Goal: Use online tool/utility: Utilize a website feature to perform a specific function

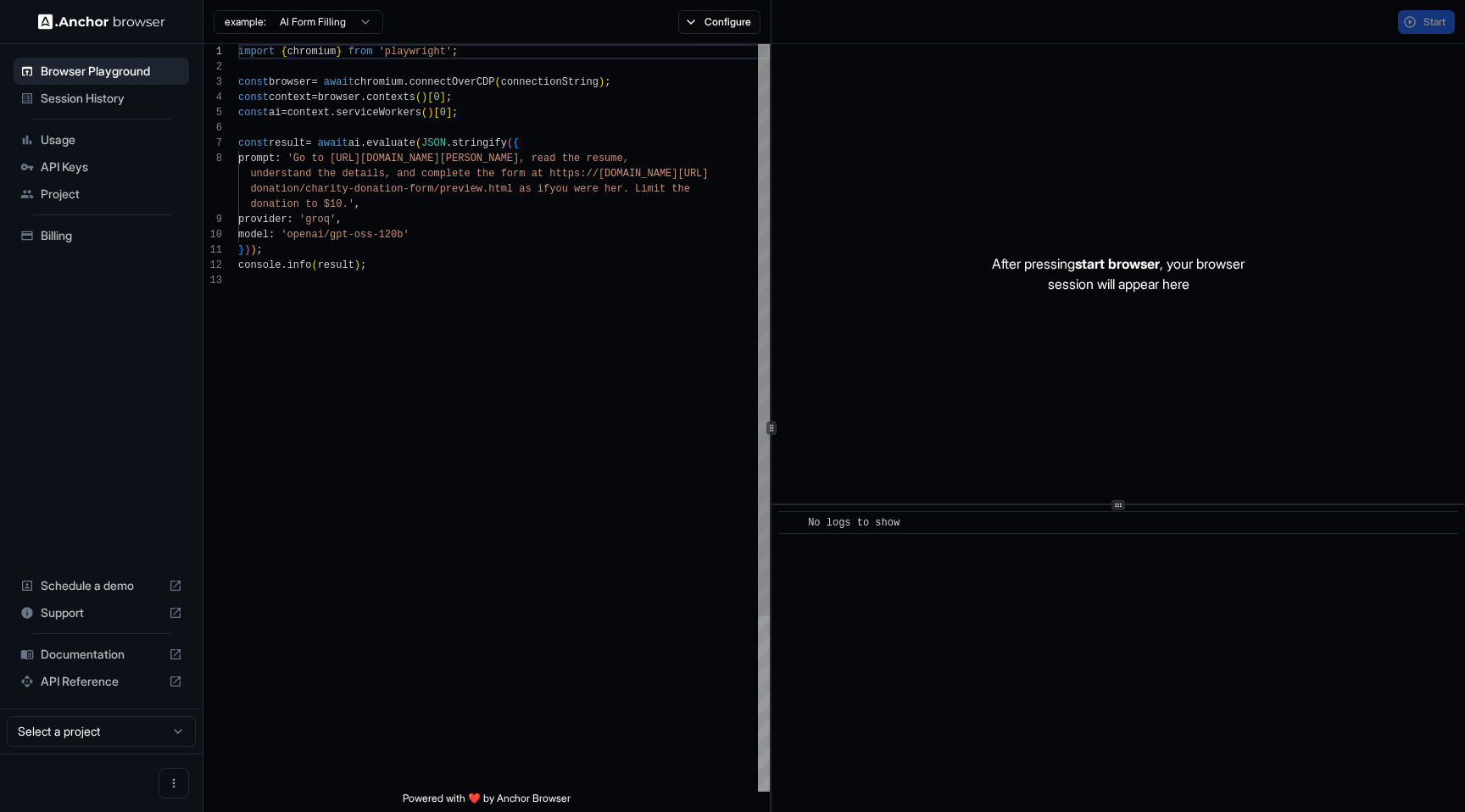
scroll to position [107, 0]
click at [717, 13] on button "Configure" at bounding box center [719, 22] width 82 height 24
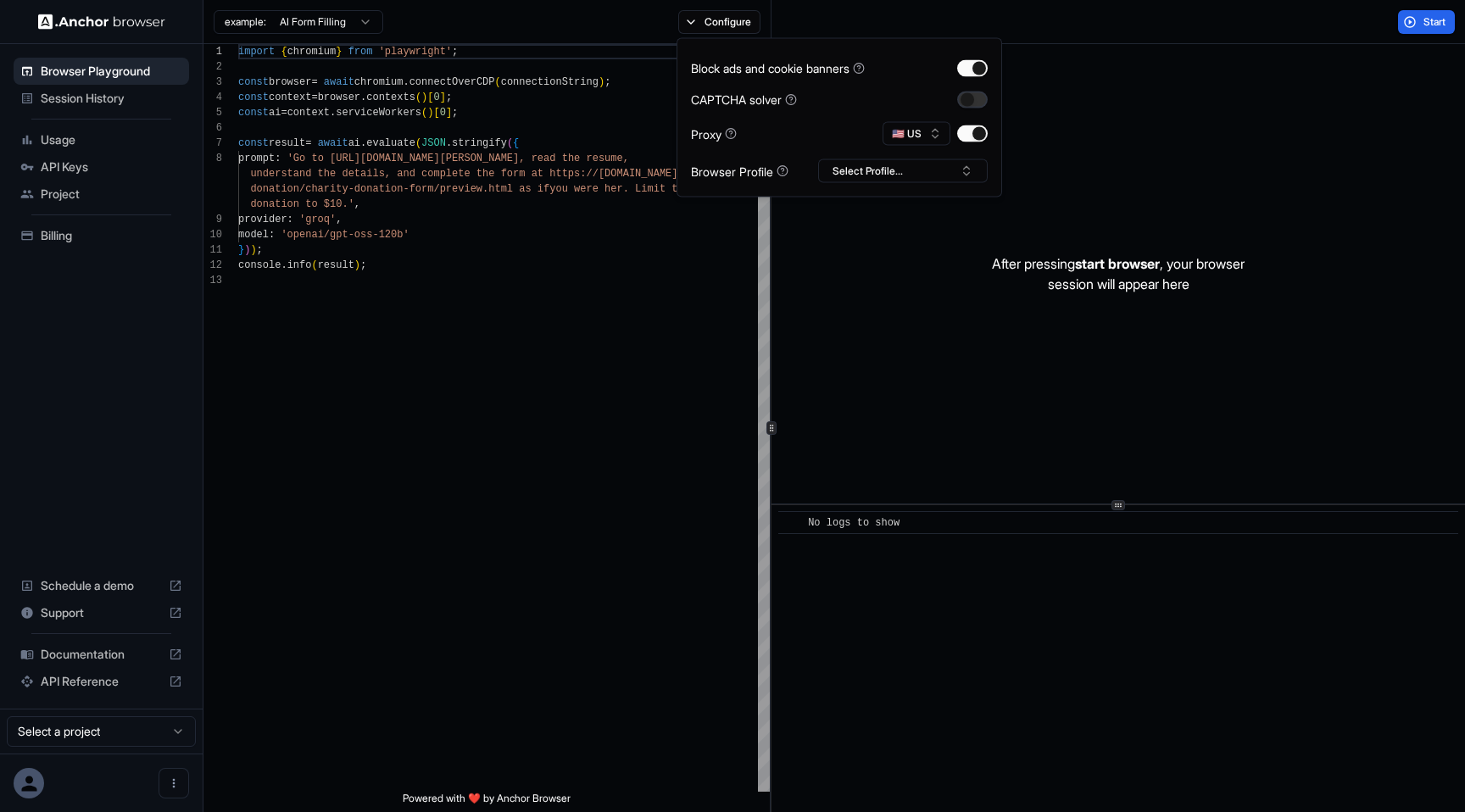
click at [983, 100] on button "button" at bounding box center [972, 99] width 31 height 17
click at [1421, 34] on div "Start" at bounding box center [1118, 22] width 693 height 45
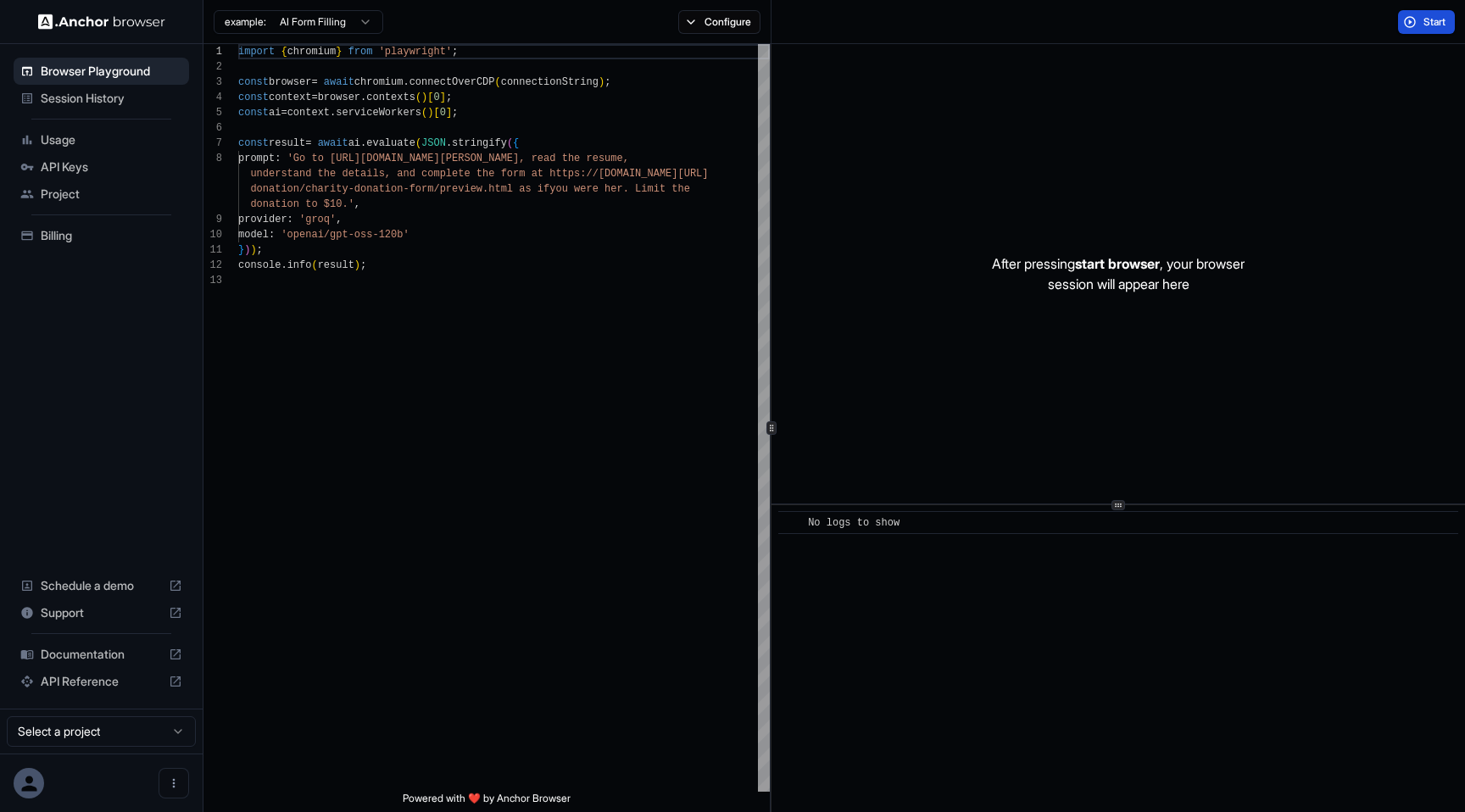
click at [1434, 24] on span "Start" at bounding box center [1435, 22] width 24 height 14
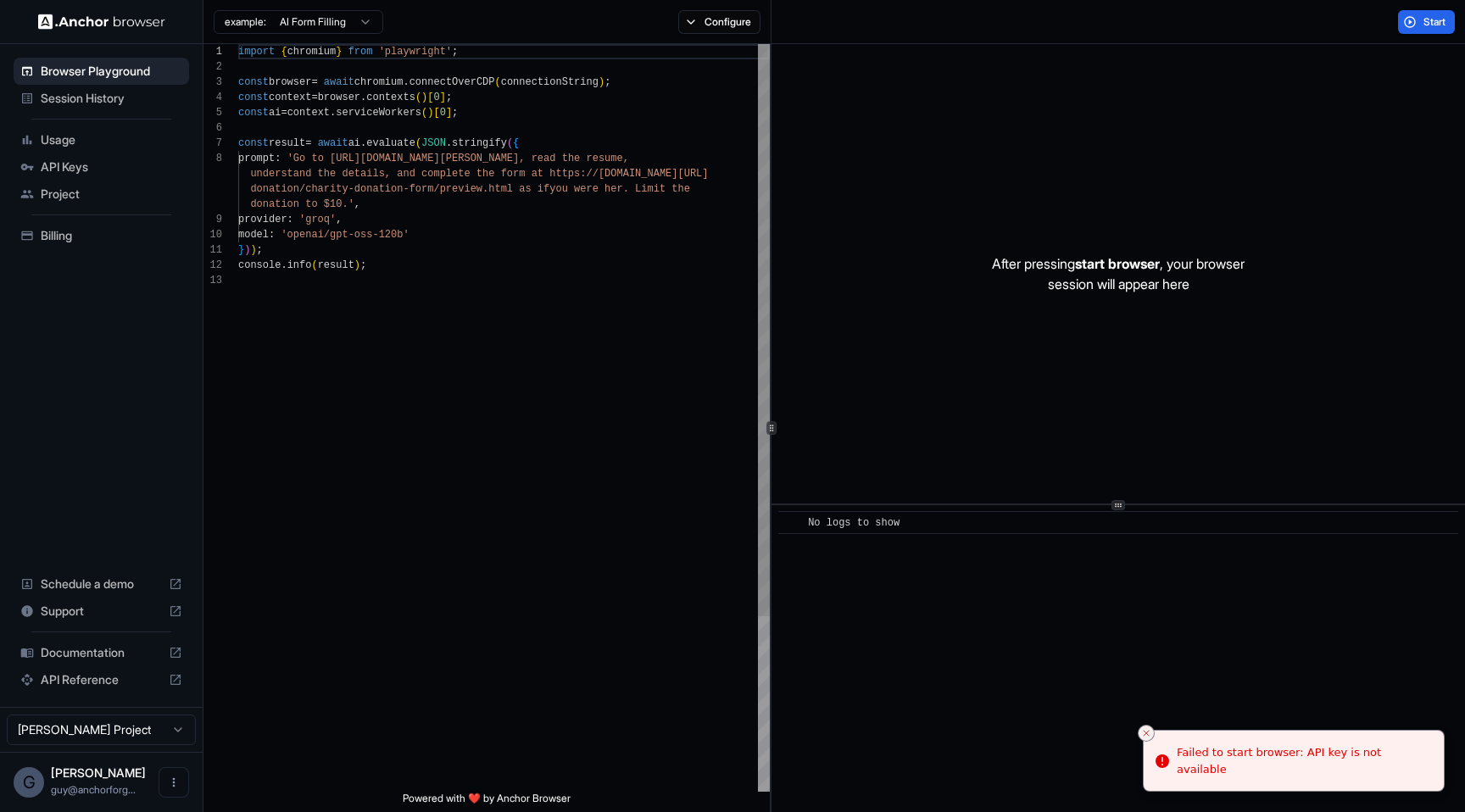
scroll to position [76, 0]
drag, startPoint x: 313, startPoint y: 122, endPoint x: 725, endPoint y: 597, distance: 628.8
click at [725, 597] on div "import { chromium } from 'playwright' ; const browser = await chromium . connec…" at bounding box center [504, 533] width 532 height 977
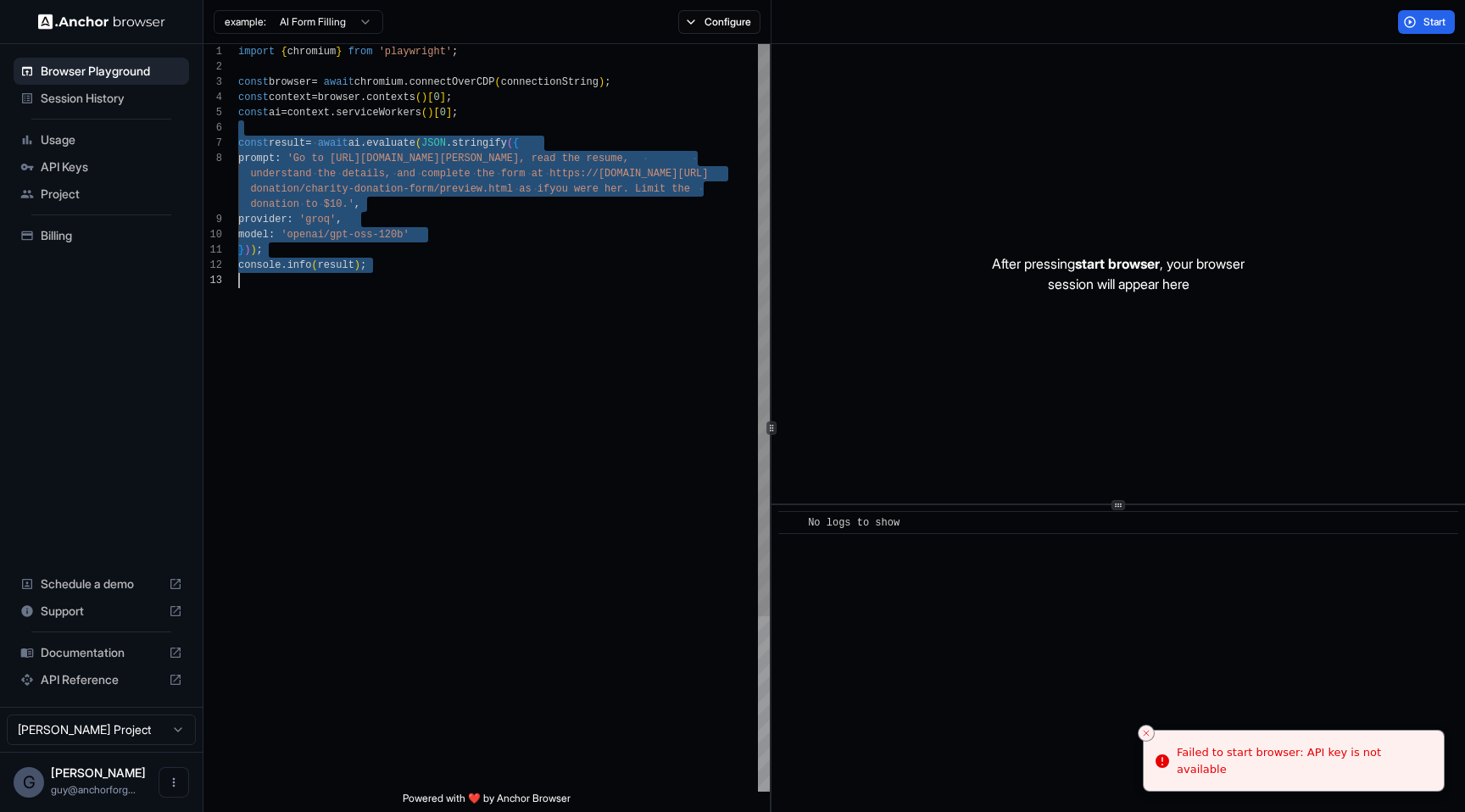
type textarea "**********"
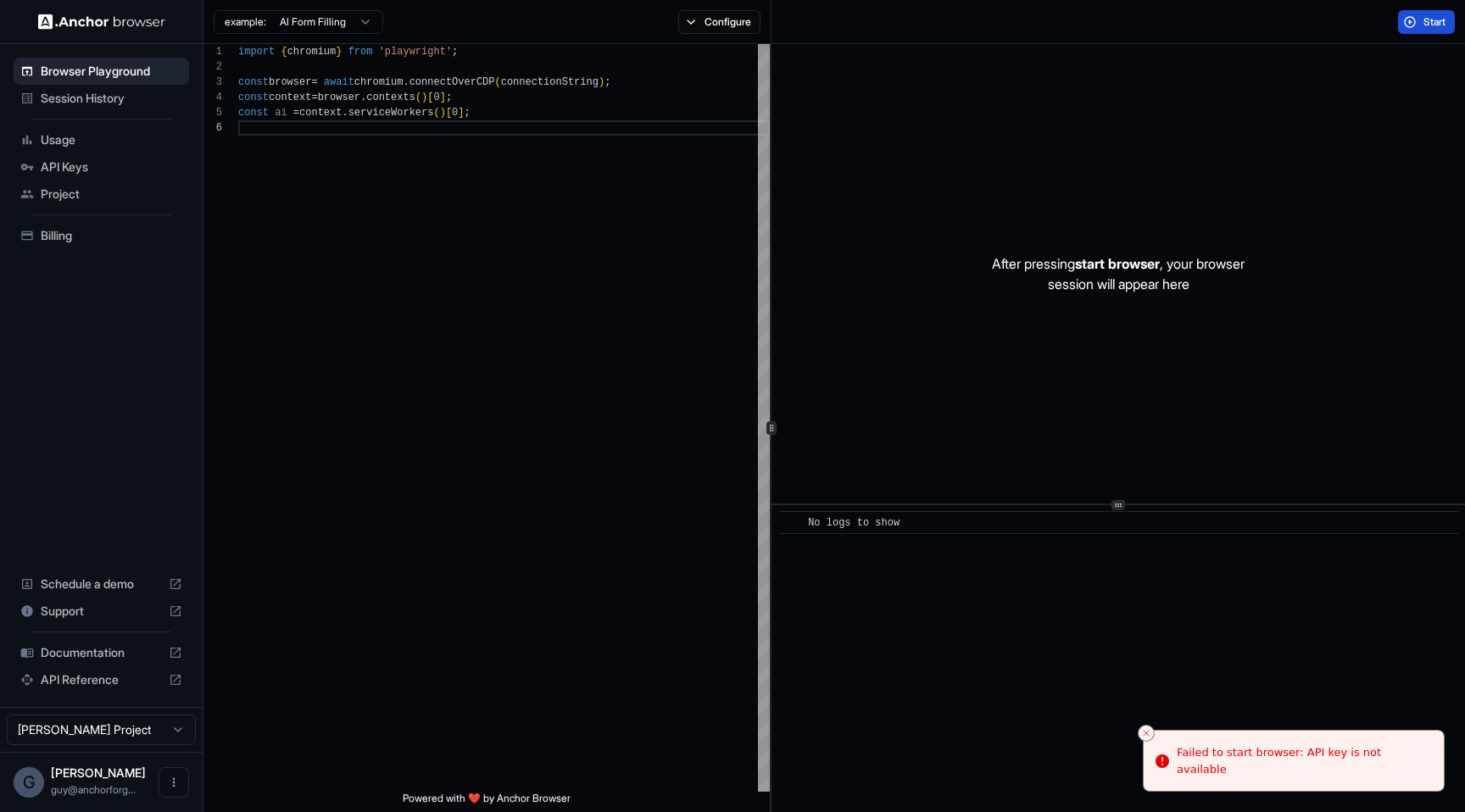
click at [1442, 23] on span "Start" at bounding box center [1435, 22] width 24 height 14
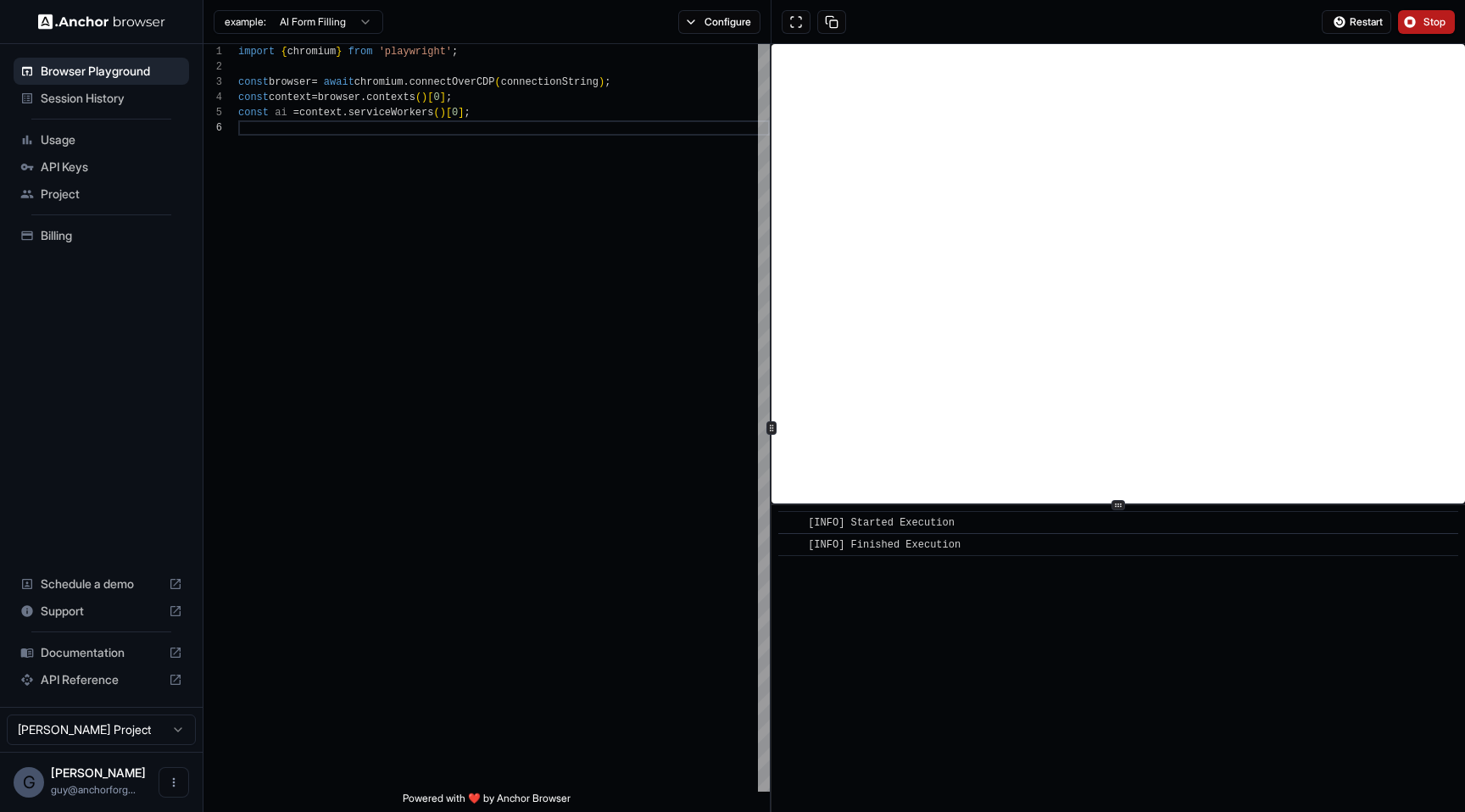
click at [1420, 31] on button "Stop" at bounding box center [1426, 22] width 57 height 24
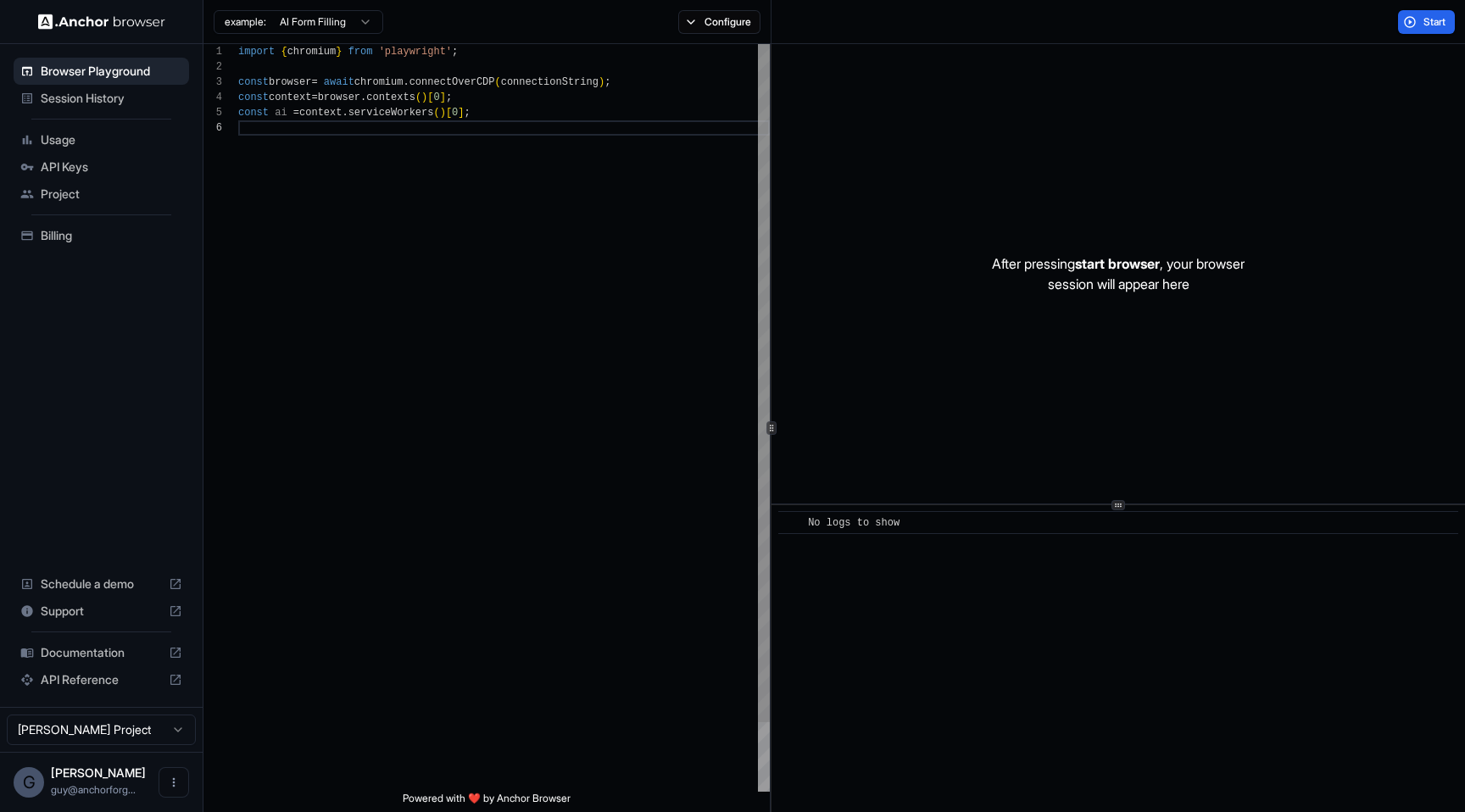
click at [748, 169] on div "import { chromium } from 'playwright' ; const browser = await chromium . connec…" at bounding box center [504, 457] width 532 height 824
click at [535, 176] on div "import { chromium } from 'playwright' ; const browser = await chromium . connec…" at bounding box center [504, 457] width 532 height 824
